Goal: Navigation & Orientation: Find specific page/section

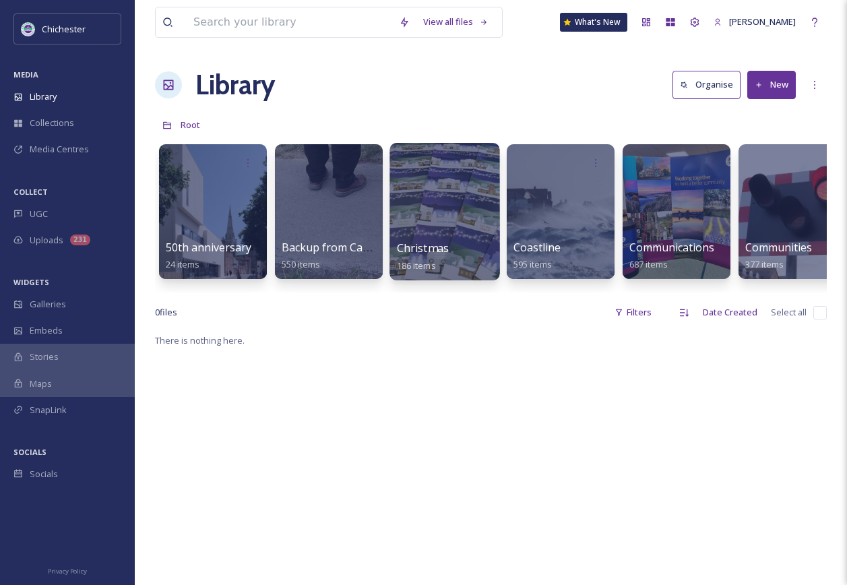
click at [464, 243] on div "Christmas 186 items" at bounding box center [445, 257] width 96 height 34
click at [417, 200] on div at bounding box center [445, 212] width 110 height 138
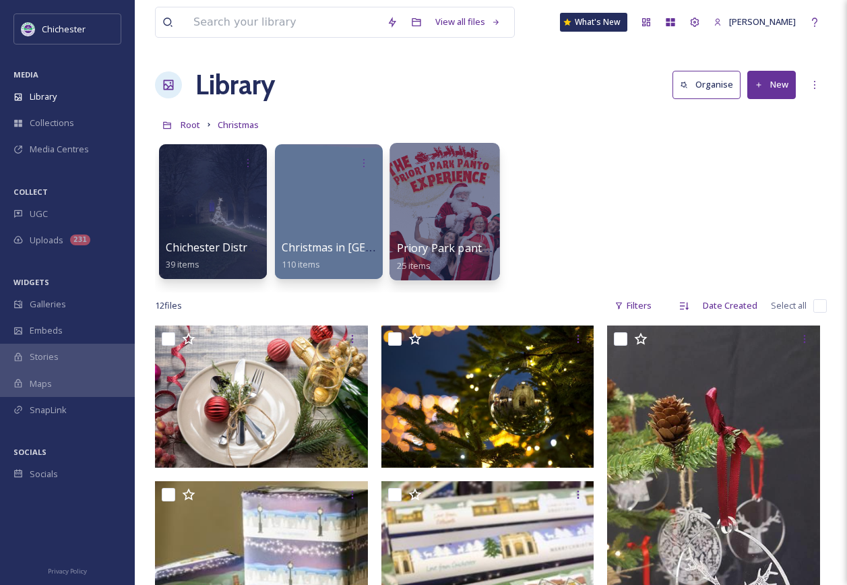
click at [421, 231] on div at bounding box center [445, 212] width 110 height 138
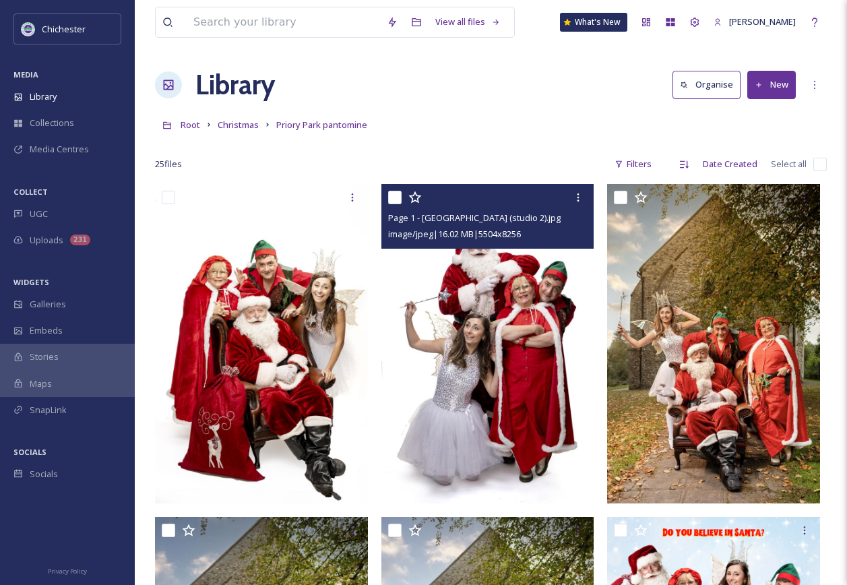
click at [578, 348] on img at bounding box center [488, 344] width 213 height 320
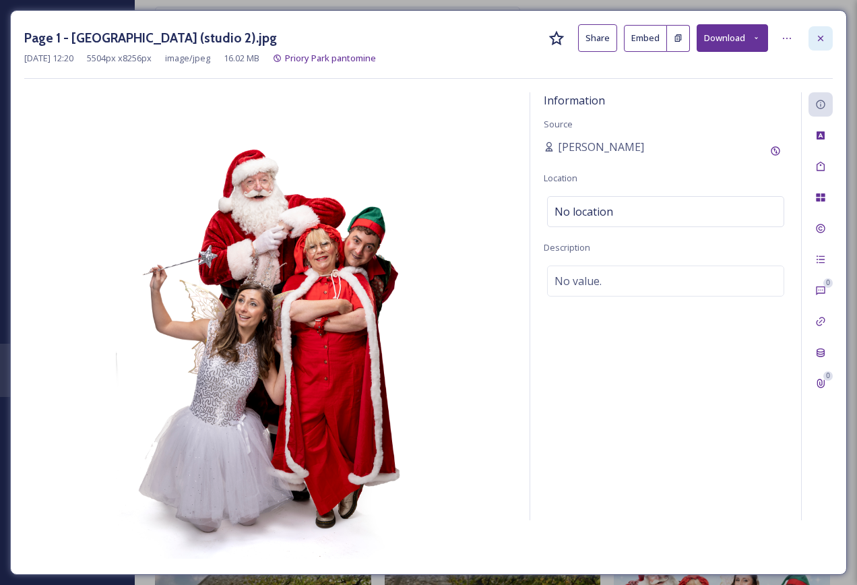
click at [824, 38] on icon at bounding box center [821, 38] width 11 height 11
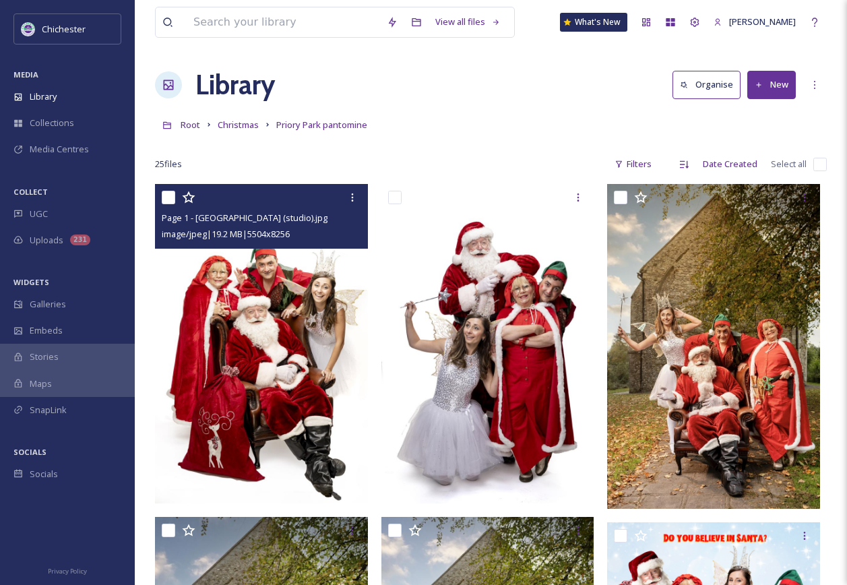
click at [245, 299] on img at bounding box center [261, 344] width 213 height 320
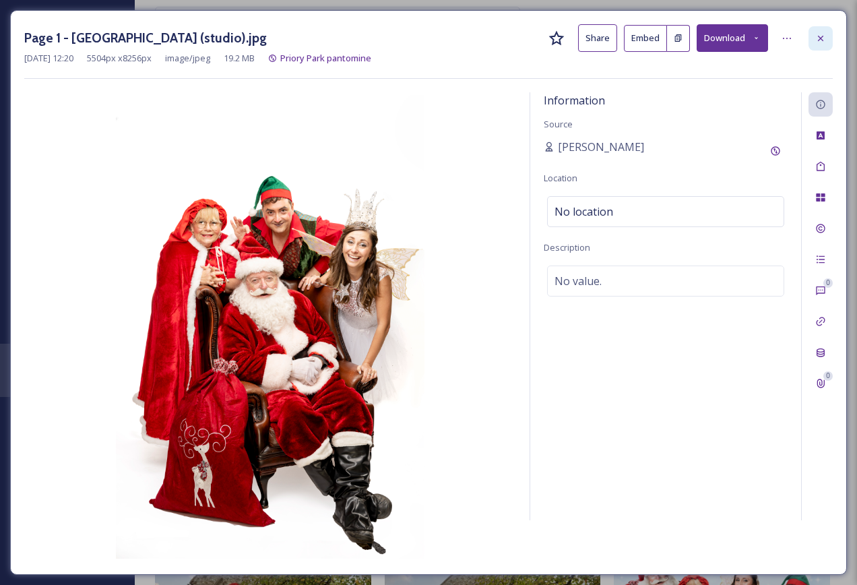
click at [826, 29] on div at bounding box center [821, 38] width 24 height 24
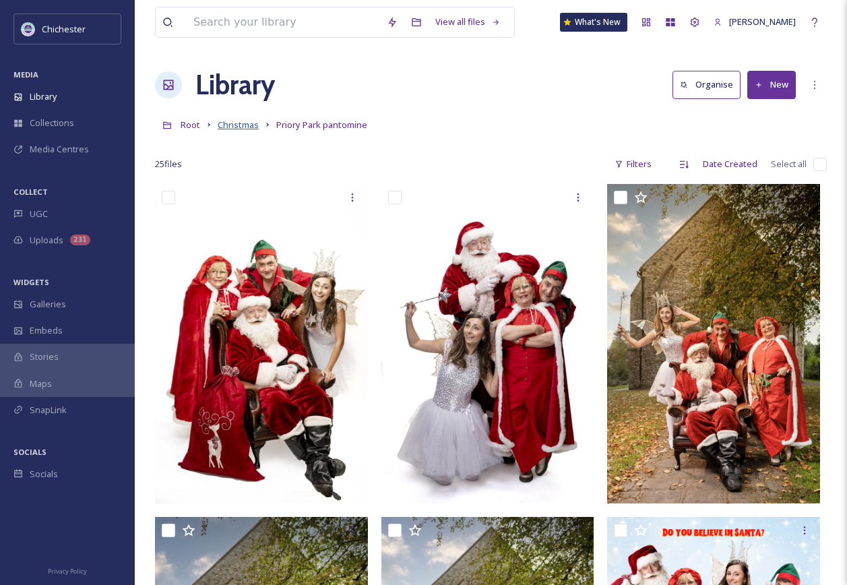
drag, startPoint x: 237, startPoint y: 125, endPoint x: 248, endPoint y: 131, distance: 12.4
click at [237, 125] on span "Christmas" at bounding box center [238, 125] width 41 height 12
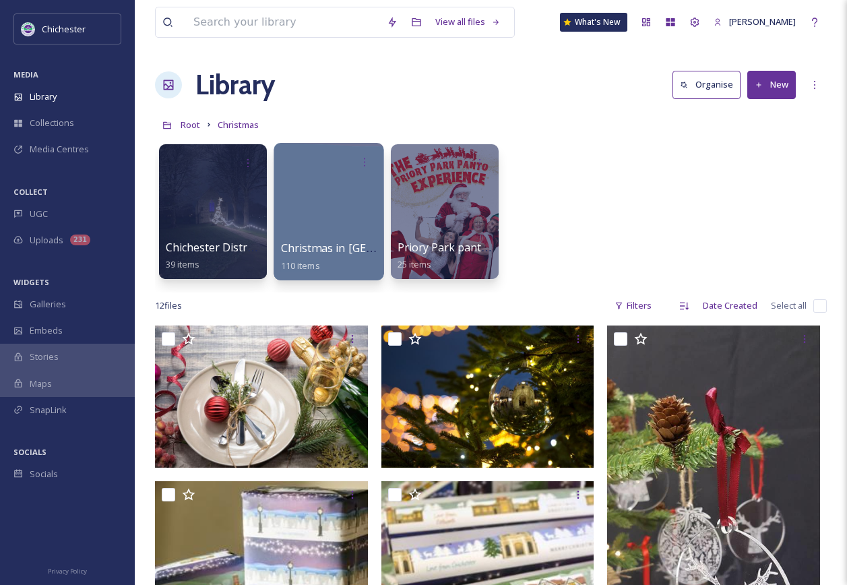
drag, startPoint x: 357, startPoint y: 210, endPoint x: 368, endPoint y: 223, distance: 17.3
click at [357, 210] on div at bounding box center [329, 212] width 110 height 138
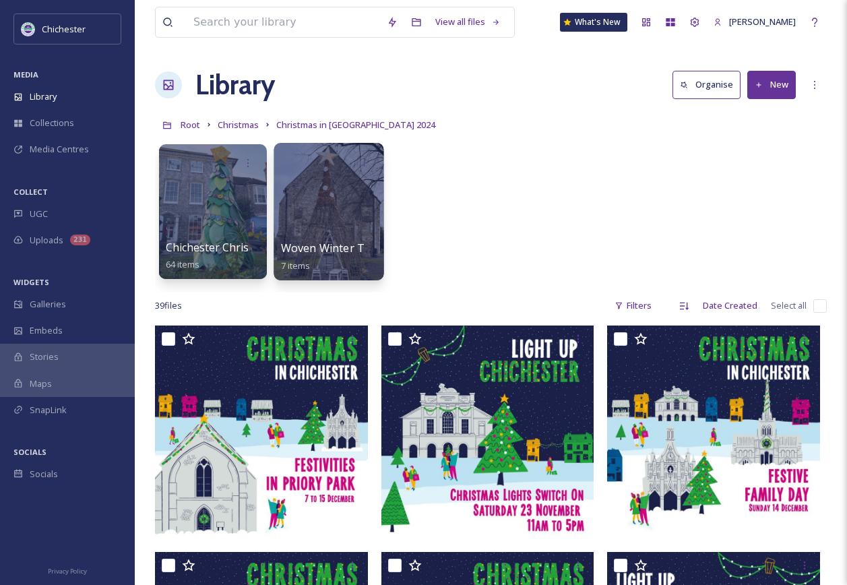
click at [325, 219] on div at bounding box center [329, 212] width 110 height 138
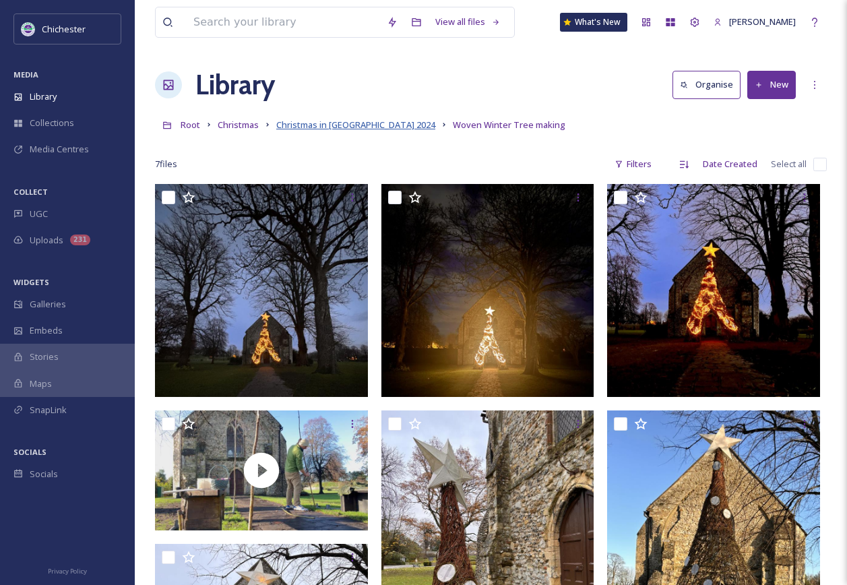
click at [318, 125] on span "Christmas in [GEOGRAPHIC_DATA] 2024" at bounding box center [355, 125] width 159 height 12
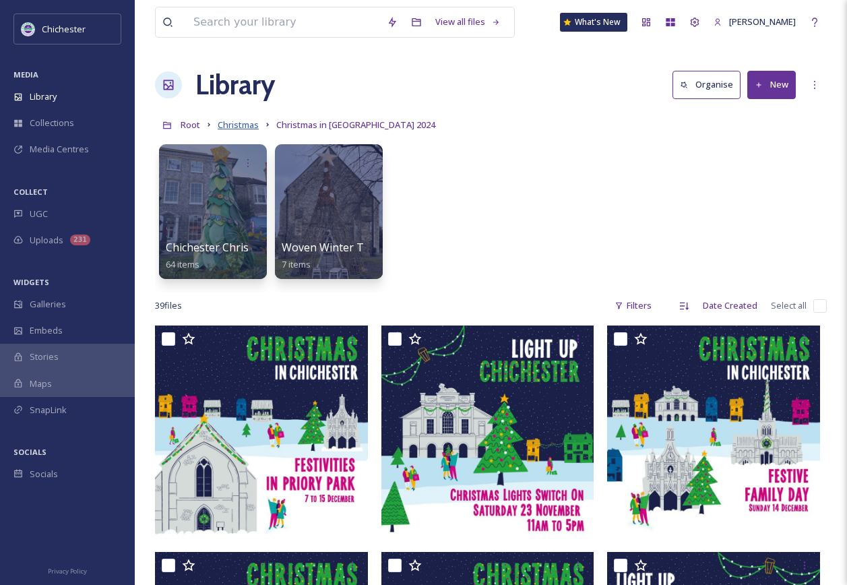
click at [235, 127] on span "Christmas" at bounding box center [238, 125] width 41 height 12
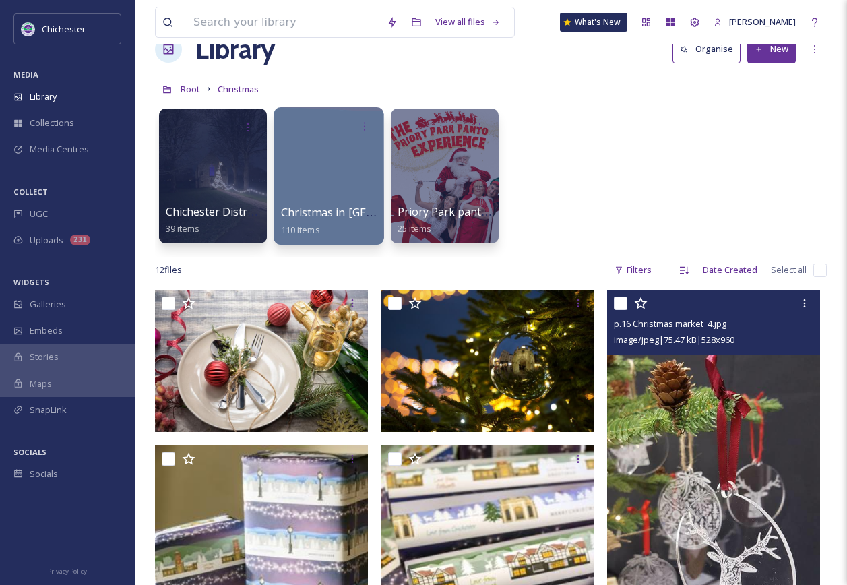
scroll to position [67, 0]
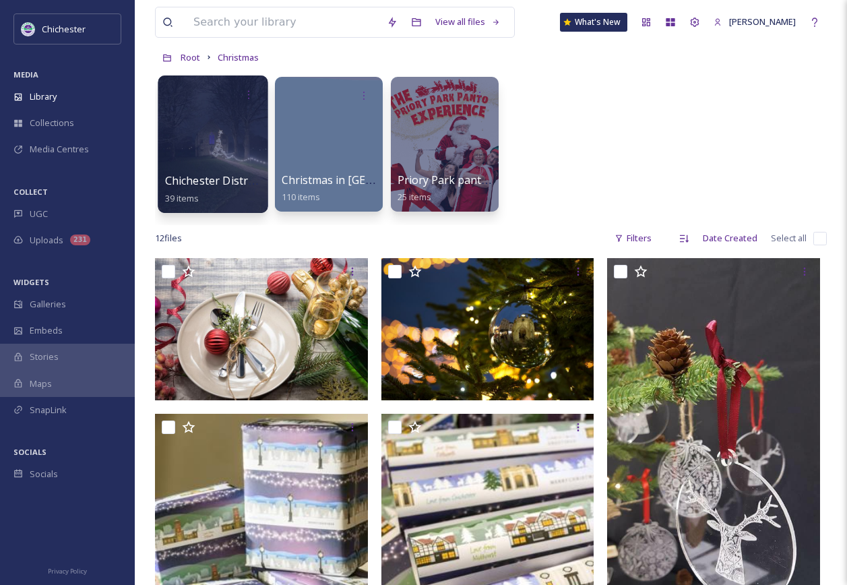
click at [206, 135] on div at bounding box center [213, 144] width 110 height 138
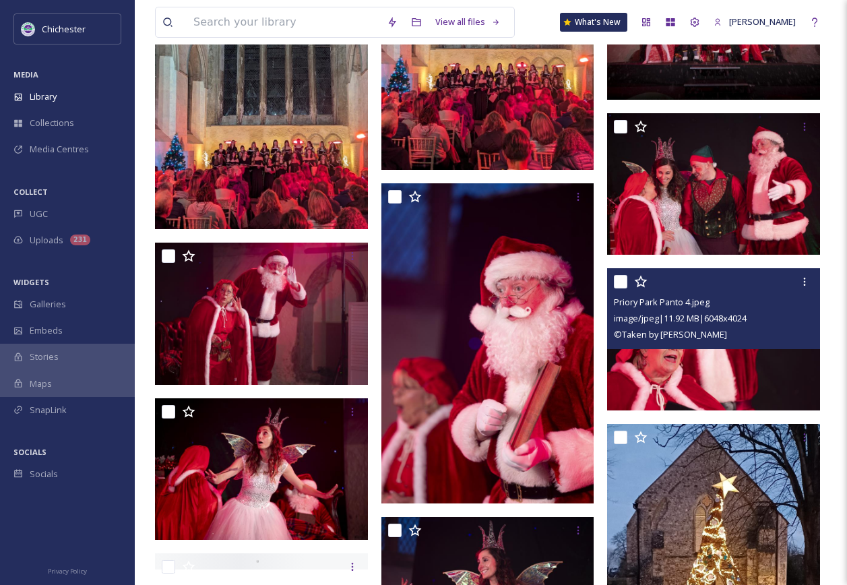
scroll to position [539, 0]
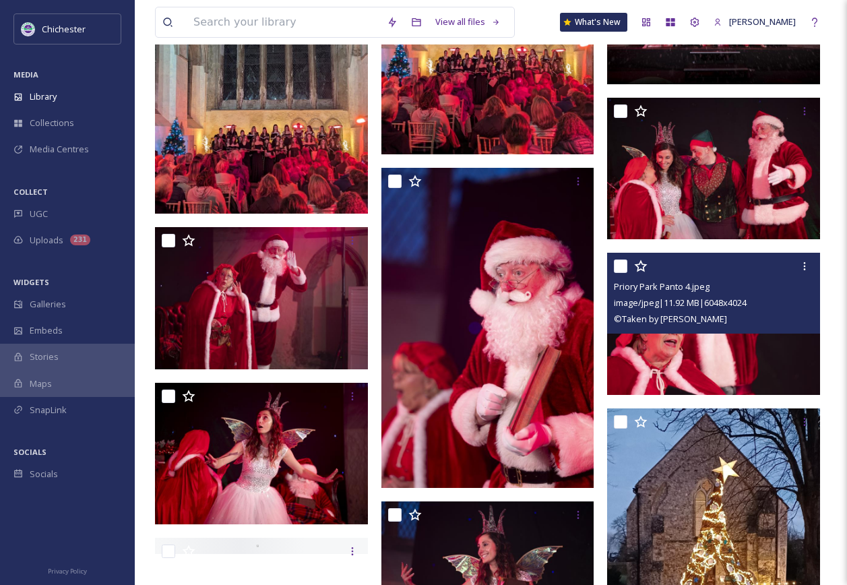
click at [748, 372] on img at bounding box center [713, 324] width 213 height 142
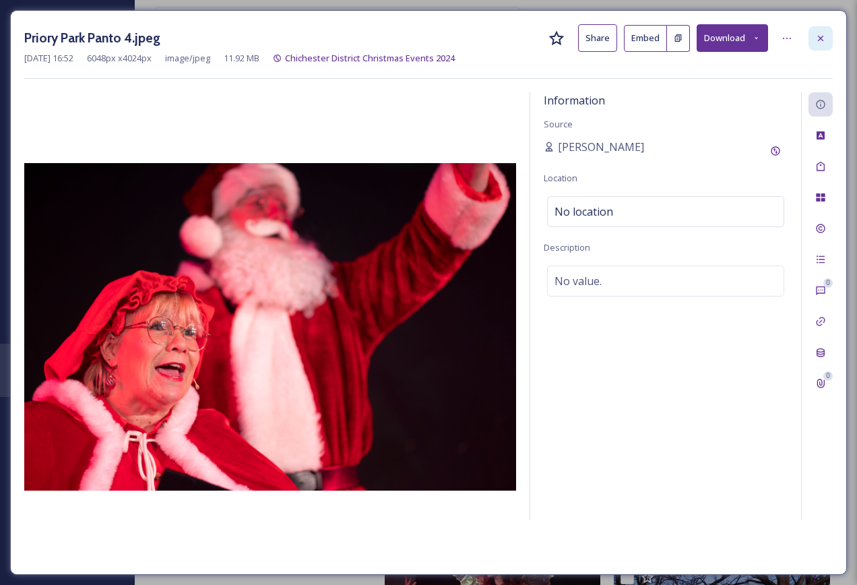
click at [827, 46] on div at bounding box center [821, 38] width 24 height 24
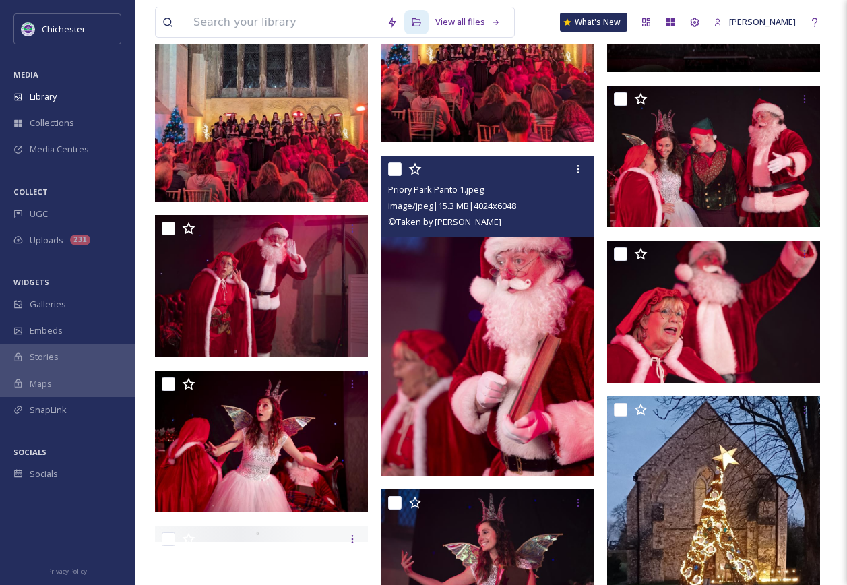
scroll to position [547, 0]
